Goal: Information Seeking & Learning: Learn about a topic

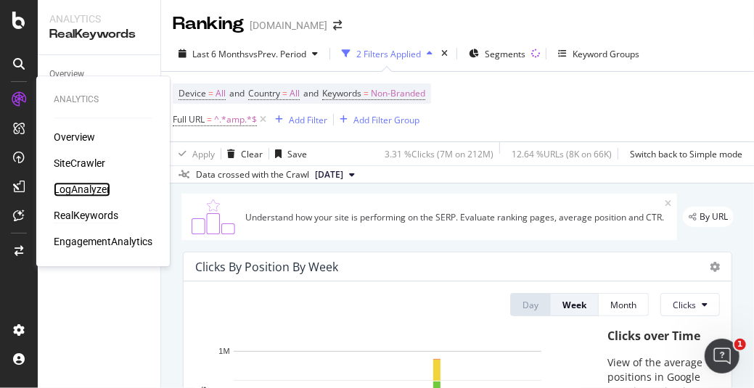
click at [105, 191] on div "LogAnalyzer" at bounding box center [82, 189] width 57 height 15
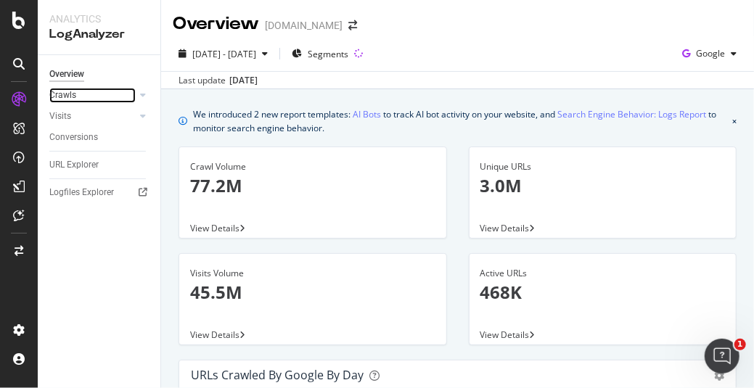
click at [117, 98] on link "Crawls" at bounding box center [92, 95] width 86 height 15
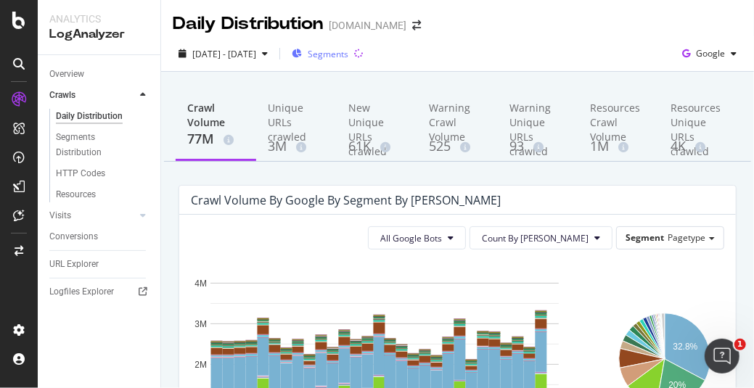
click at [348, 56] on span "Segments" at bounding box center [328, 54] width 41 height 12
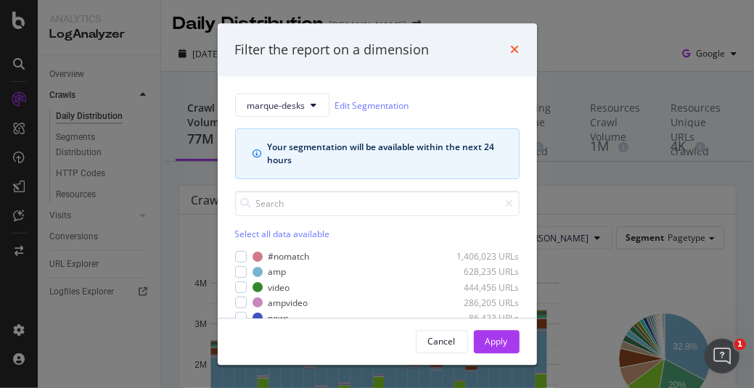
click at [513, 50] on icon "times" at bounding box center [515, 50] width 9 height 12
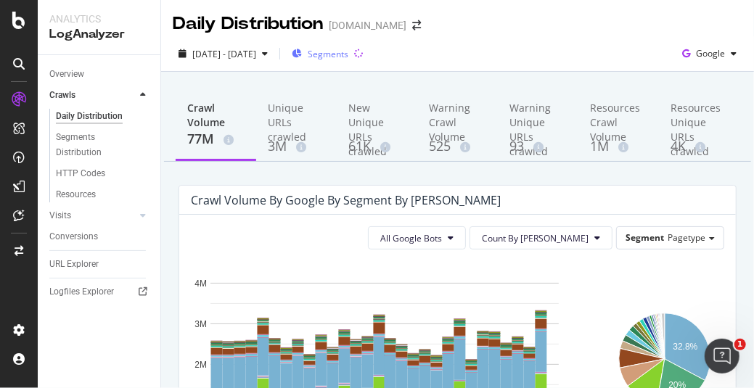
click at [344, 51] on span "Segments" at bounding box center [328, 54] width 41 height 12
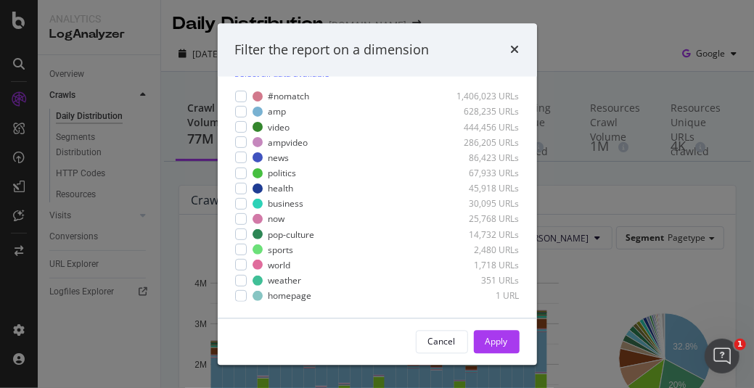
scroll to position [16, 0]
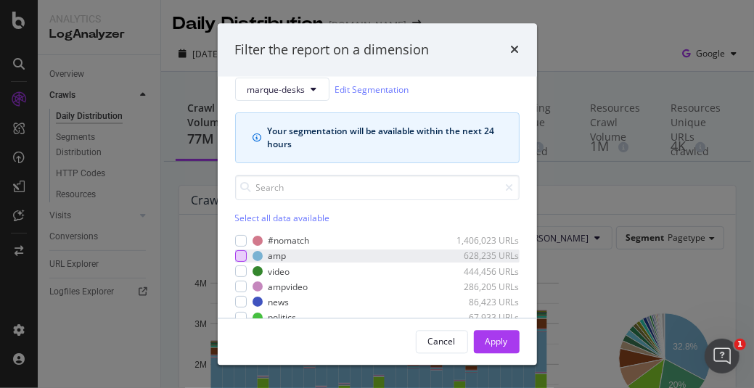
click at [240, 251] on div "modal" at bounding box center [241, 257] width 12 height 12
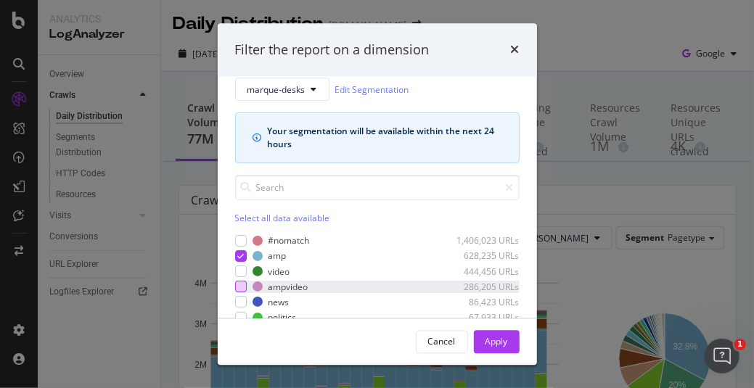
click at [240, 286] on div "modal" at bounding box center [241, 288] width 12 height 12
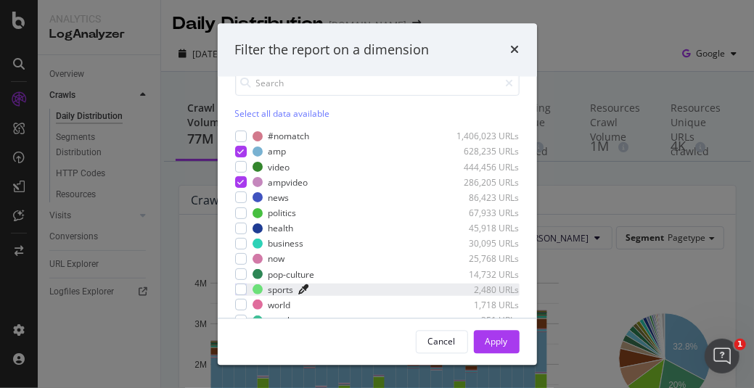
scroll to position [161, 0]
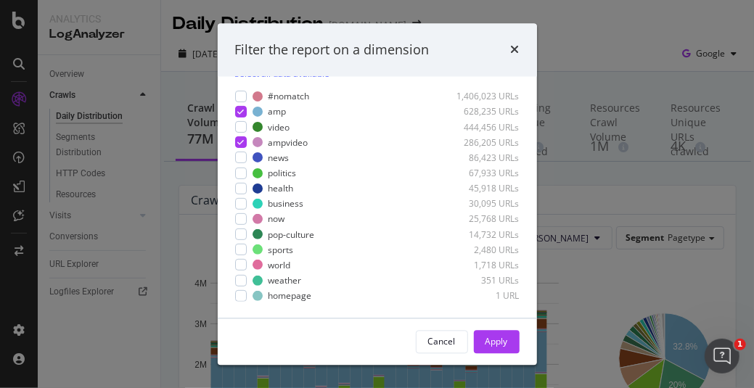
click at [498, 343] on div "Apply" at bounding box center [497, 341] width 23 height 12
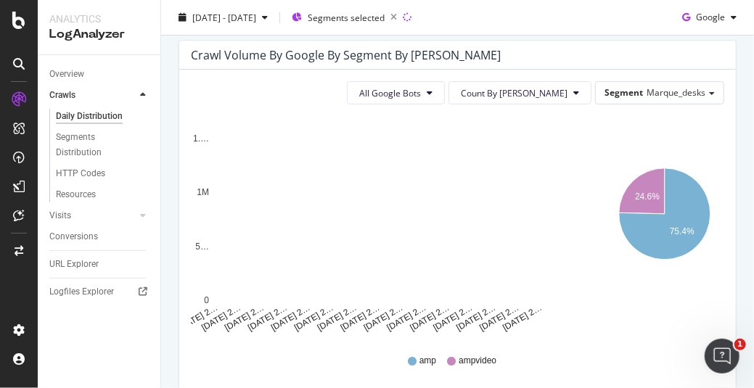
scroll to position [73, 0]
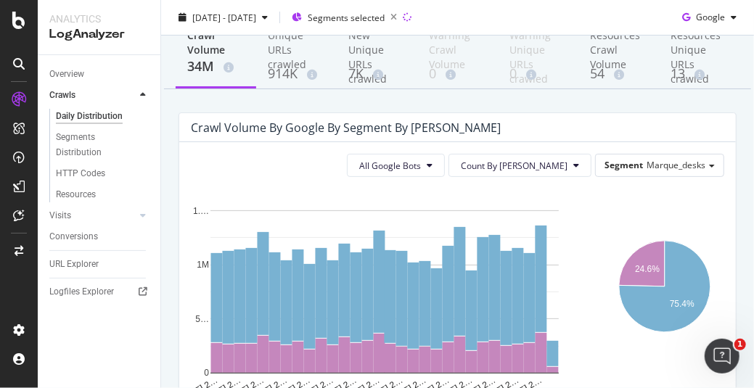
click at [579, 211] on div "[DATE] 2… [DATE] 2… [DATE] 2… [DATE] 2… [DATE] 2… [DATE] 2… [DATE] 2… [DATE] 2……" at bounding box center [388, 298] width 417 height 218
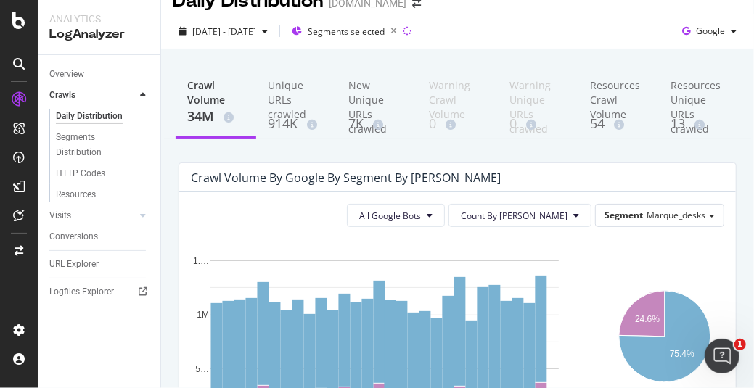
scroll to position [0, 0]
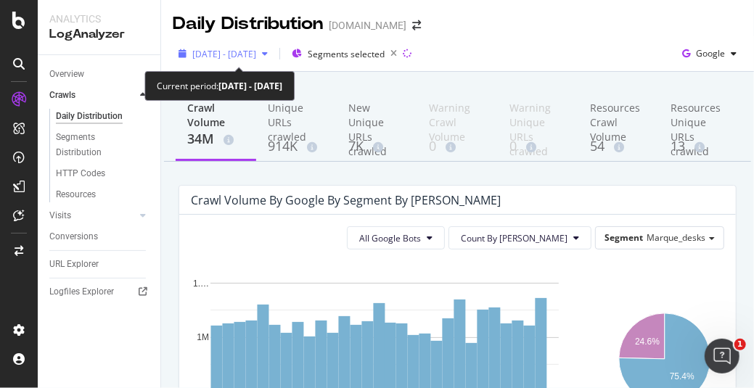
click at [226, 54] on span "[DATE] - [DATE]" at bounding box center [224, 54] width 64 height 12
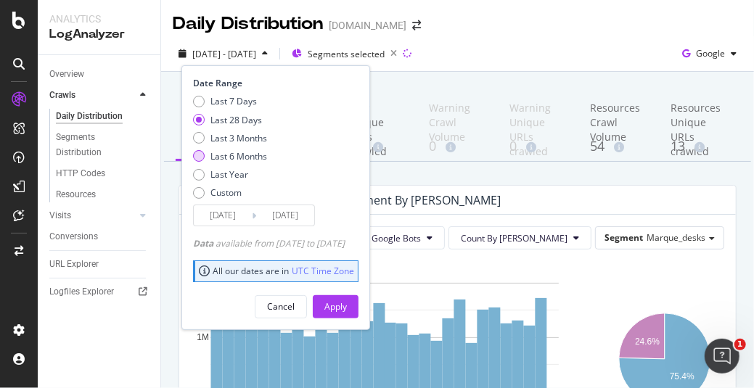
click at [201, 158] on div "Last 6 Months" at bounding box center [199, 156] width 12 height 12
type input "[DATE]"
click at [359, 306] on button "Apply" at bounding box center [336, 306] width 46 height 23
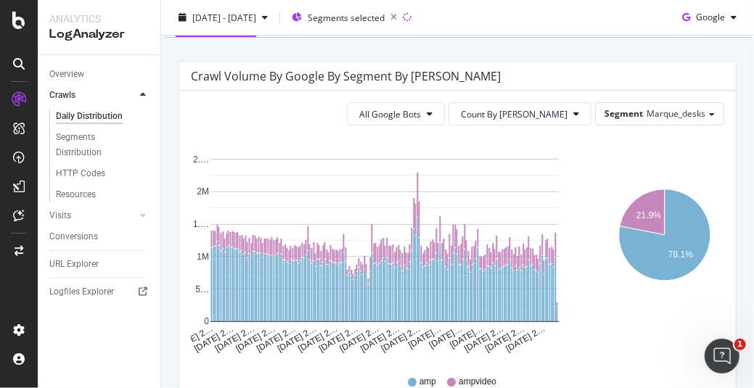
scroll to position [73, 0]
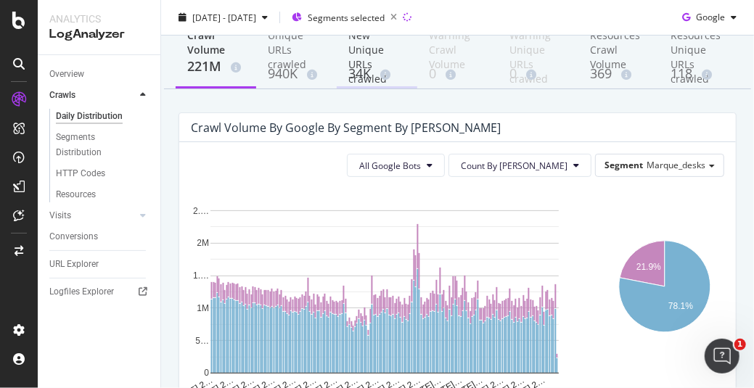
click at [367, 65] on div "34K" at bounding box center [376, 74] width 57 height 19
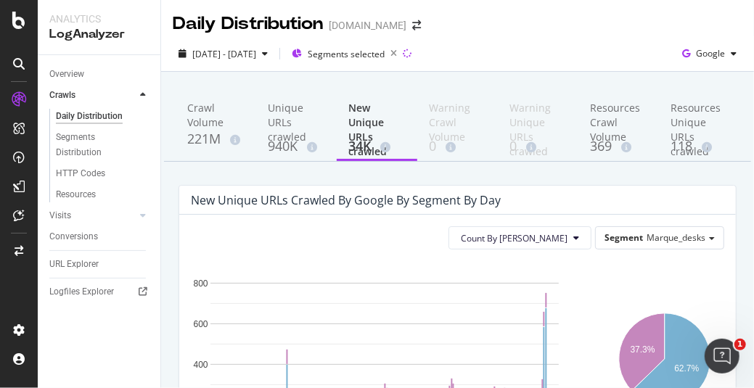
click at [597, 195] on div "New Unique URLs crawled by google by Segment by Day" at bounding box center [447, 200] width 512 height 15
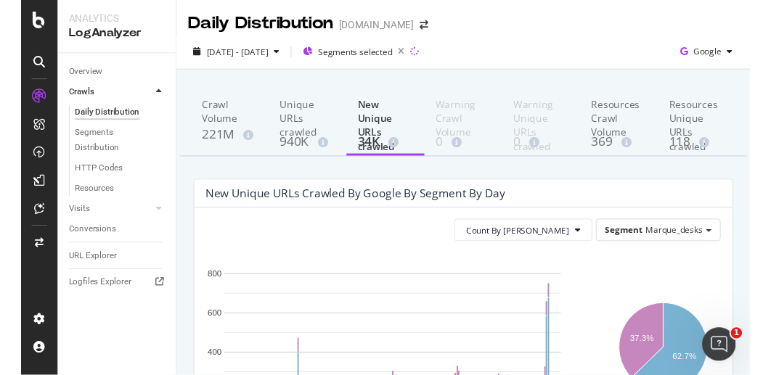
scroll to position [145, 0]
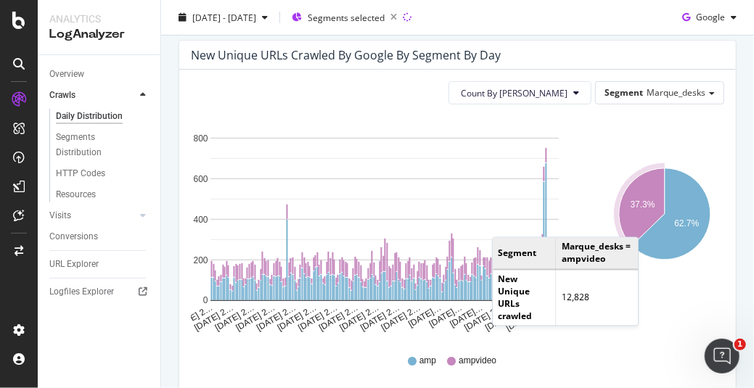
click at [645, 349] on div "amp ampvideo" at bounding box center [457, 361] width 541 height 33
click at [539, 44] on div "New Unique URLs crawled by google by Segment by Day" at bounding box center [457, 55] width 557 height 29
click at [725, 182] on div "New Unique URLs crawled by google by Segment by Day Count By Day Segment Marque…" at bounding box center [458, 276] width 558 height 473
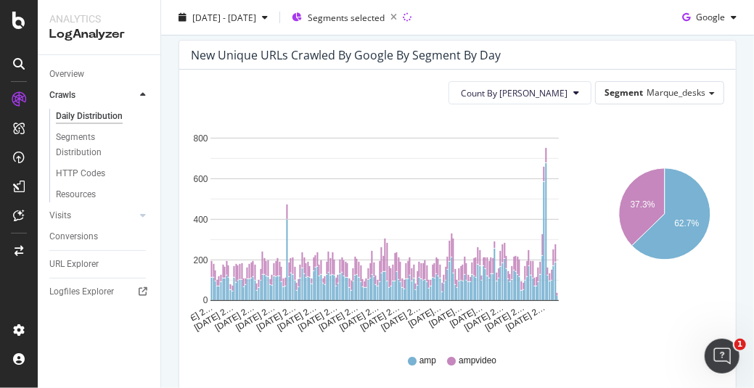
click at [608, 277] on icon "37.3% 62.7%" at bounding box center [665, 225] width 115 height 218
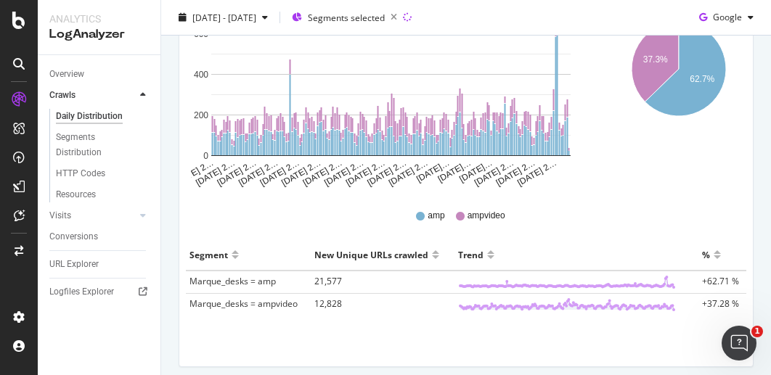
scroll to position [73, 0]
